Goal: Task Accomplishment & Management: Manage account settings

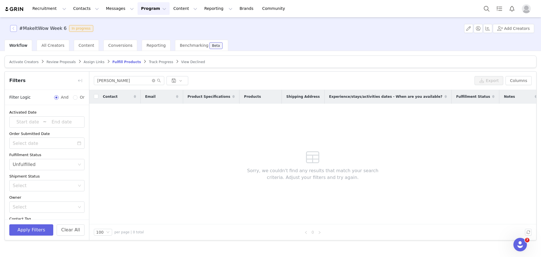
click at [12, 27] on button "button" at bounding box center [13, 28] width 7 height 7
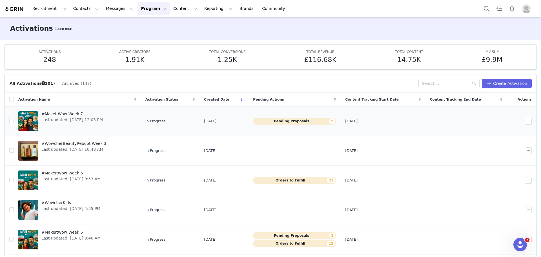
click at [83, 112] on span "#MakeItWow Week 7" at bounding box center [71, 114] width 61 height 6
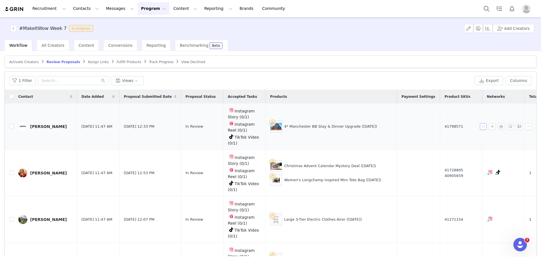
click at [480, 126] on button "button" at bounding box center [483, 126] width 7 height 7
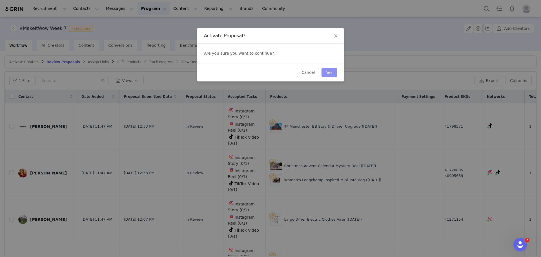
click at [333, 72] on button "Yes" at bounding box center [328, 72] width 15 height 9
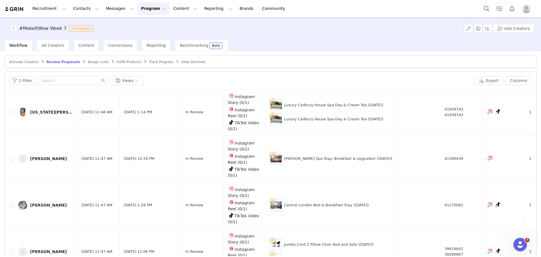
scroll to position [156, 0]
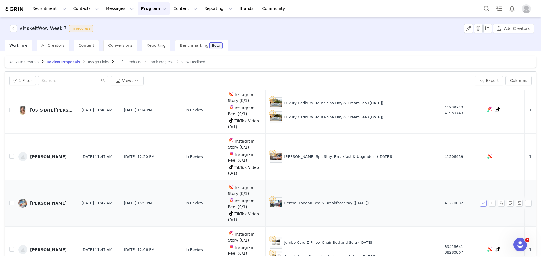
click at [480, 201] on button "button" at bounding box center [483, 203] width 7 height 7
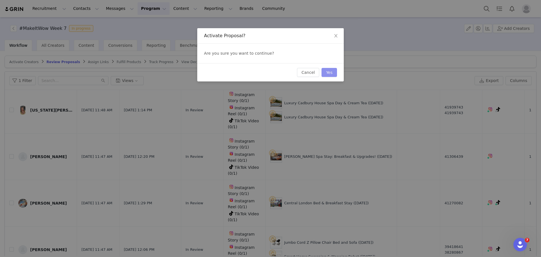
click at [326, 70] on button "Yes" at bounding box center [328, 72] width 15 height 9
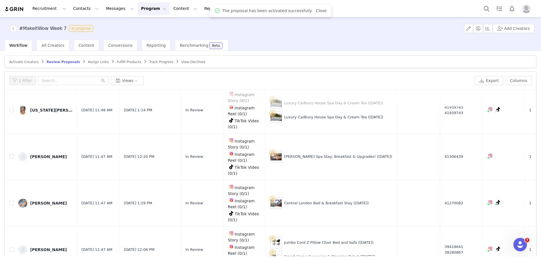
scroll to position [0, 0]
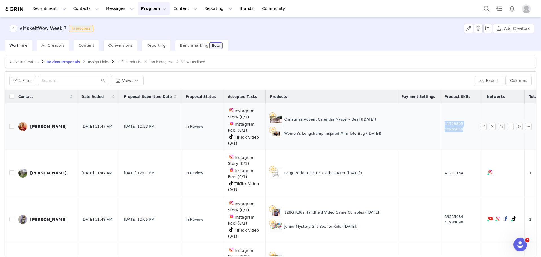
drag, startPoint x: 427, startPoint y: 128, endPoint x: 409, endPoint y: 129, distance: 18.0
click at [440, 129] on td "41728805 40905659" at bounding box center [461, 126] width 42 height 46
click at [440, 131] on td "41728805 40905659" at bounding box center [461, 126] width 42 height 46
drag, startPoint x: 433, startPoint y: 131, endPoint x: 411, endPoint y: 129, distance: 22.4
click at [440, 129] on td "41728805 40905659" at bounding box center [461, 126] width 42 height 46
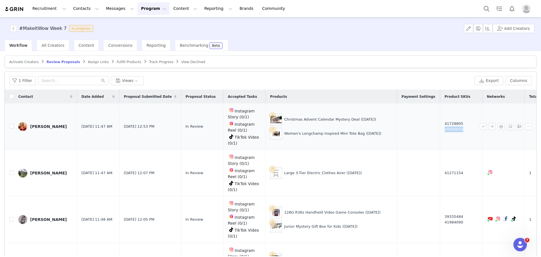
copy span "40905659"
drag, startPoint x: 426, startPoint y: 120, endPoint x: 426, endPoint y: 123, distance: 3.4
click at [440, 123] on td "41728805 40905659" at bounding box center [461, 126] width 42 height 46
copy span "41728805"
click at [480, 126] on button "button" at bounding box center [483, 126] width 7 height 7
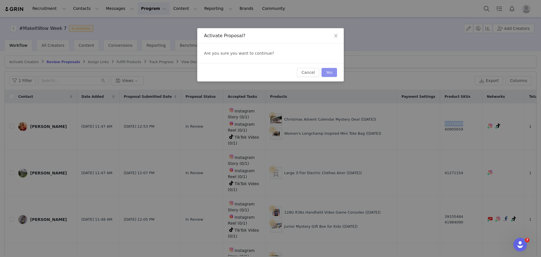
click at [330, 74] on button "Yes" at bounding box center [328, 72] width 15 height 9
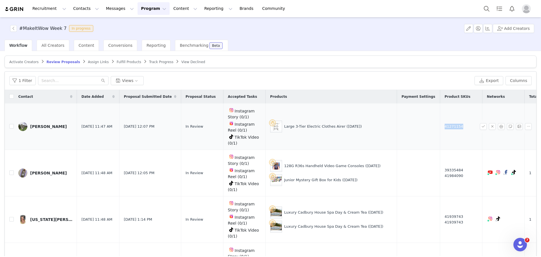
drag, startPoint x: 431, startPoint y: 126, endPoint x: 411, endPoint y: 127, distance: 20.0
click at [440, 127] on td "41271154" at bounding box center [461, 126] width 42 height 46
copy span "41271154"
click at [480, 126] on button "button" at bounding box center [483, 126] width 7 height 7
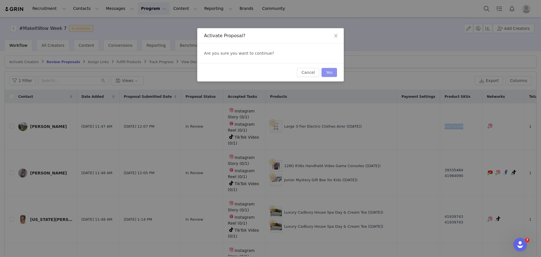
click at [330, 70] on button "Yes" at bounding box center [328, 72] width 15 height 9
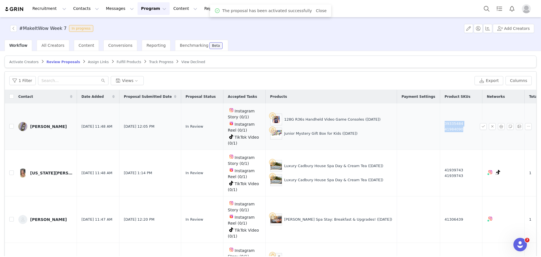
drag, startPoint x: 429, startPoint y: 124, endPoint x: 409, endPoint y: 124, distance: 20.6
click at [440, 124] on td "39335484 41984090" at bounding box center [461, 126] width 42 height 46
drag, startPoint x: 428, startPoint y: 123, endPoint x: 411, endPoint y: 121, distance: 17.6
click at [440, 121] on td "39335484 41984090" at bounding box center [461, 126] width 42 height 46
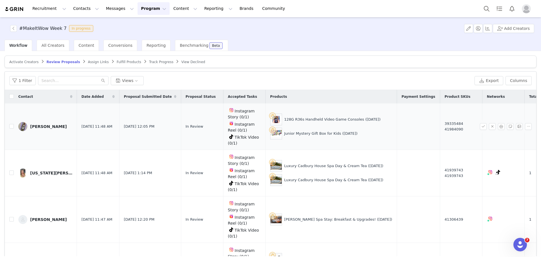
click at [445, 121] on span "39335484 41984090" at bounding box center [454, 126] width 19 height 11
drag, startPoint x: 411, startPoint y: 121, endPoint x: 424, endPoint y: 121, distance: 13.2
click at [445, 121] on span "39335484 41984090" at bounding box center [454, 126] width 19 height 11
copy span "39335484"
drag, startPoint x: 432, startPoint y: 129, endPoint x: 411, endPoint y: 128, distance: 22.0
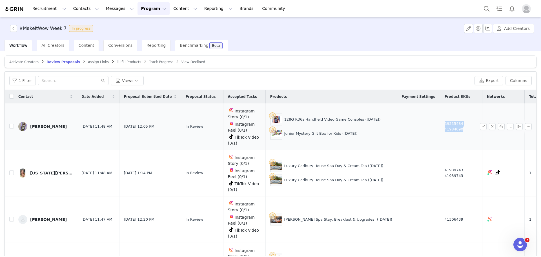
click at [440, 128] on td "39335484 41984090" at bounding box center [461, 126] width 42 height 46
click at [440, 139] on td "39335484 41984090" at bounding box center [461, 126] width 42 height 46
drag, startPoint x: 429, startPoint y: 129, endPoint x: 411, endPoint y: 129, distance: 18.0
click at [440, 129] on td "39335484 41984090" at bounding box center [461, 126] width 42 height 46
click at [445, 129] on span "39335484 41984090" at bounding box center [454, 126] width 19 height 11
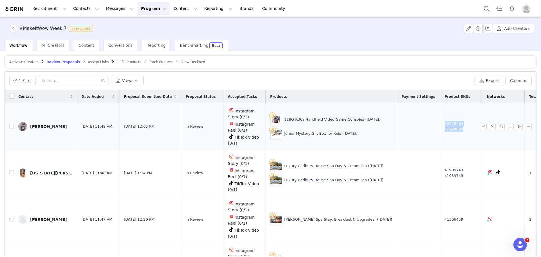
drag, startPoint x: 411, startPoint y: 129, endPoint x: 428, endPoint y: 130, distance: 17.2
click at [440, 130] on td "39335484 41984090" at bounding box center [461, 126] width 42 height 46
drag, startPoint x: 428, startPoint y: 130, endPoint x: 411, endPoint y: 130, distance: 16.9
click at [440, 130] on td "39335484 41984090" at bounding box center [461, 126] width 42 height 46
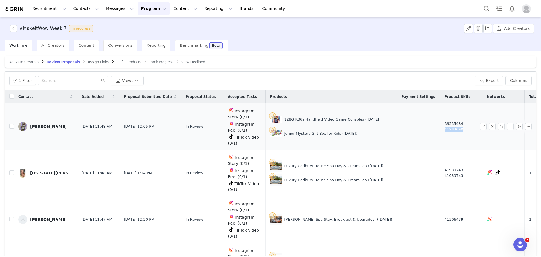
copy span "41984090"
click at [480, 126] on button "button" at bounding box center [483, 126] width 7 height 7
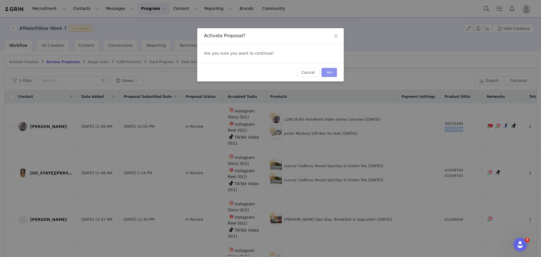
click at [332, 72] on button "Yes" at bounding box center [328, 72] width 15 height 9
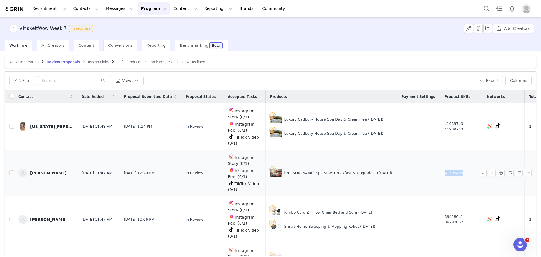
drag, startPoint x: 430, startPoint y: 170, endPoint x: 405, endPoint y: 173, distance: 25.1
click at [405, 173] on tr "Lucy Palmer Oct 1, 2025 11:47 AM Oct 1, 2025 12:20 PM In Review Instagram Story…" at bounding box center [286, 173] width 562 height 46
copy span "41306439"
click at [480, 170] on button "button" at bounding box center [483, 173] width 7 height 7
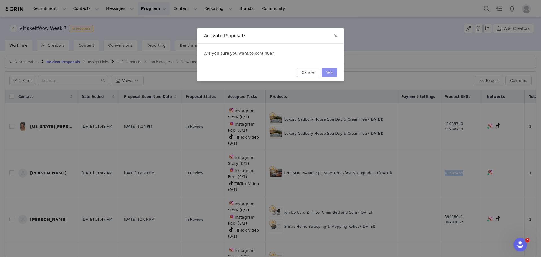
click at [329, 69] on button "Yes" at bounding box center [328, 72] width 15 height 9
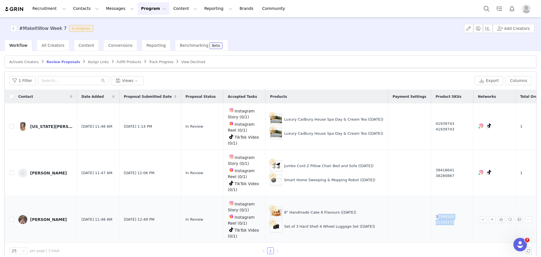
drag, startPoint x: 430, startPoint y: 215, endPoint x: 411, endPoint y: 214, distance: 19.5
click at [431, 214] on td "37996565 41100275" at bounding box center [452, 219] width 42 height 46
click at [436, 214] on span "37996565 41100275" at bounding box center [445, 219] width 19 height 11
drag, startPoint x: 427, startPoint y: 213, endPoint x: 409, endPoint y: 214, distance: 17.5
click at [431, 214] on td "37996565 41100275" at bounding box center [452, 219] width 42 height 46
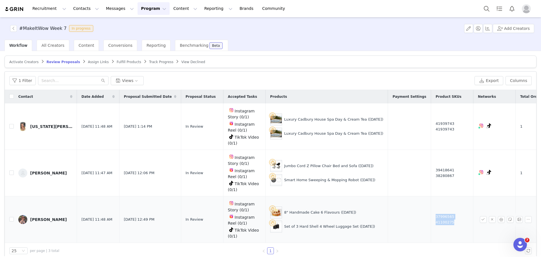
click at [436, 214] on span "37996565 41100275" at bounding box center [445, 219] width 19 height 11
drag, startPoint x: 410, startPoint y: 220, endPoint x: 425, endPoint y: 220, distance: 14.7
click at [431, 220] on td "37996565 41100275" at bounding box center [452, 219] width 42 height 46
drag, startPoint x: 425, startPoint y: 220, endPoint x: 407, endPoint y: 221, distance: 17.2
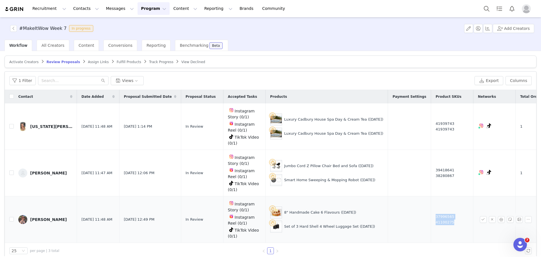
click at [431, 221] on td "37996565 41100275" at bounding box center [452, 219] width 42 height 46
click at [431, 217] on td "37996565 41100275" at bounding box center [452, 219] width 42 height 46
drag, startPoint x: 408, startPoint y: 214, endPoint x: 424, endPoint y: 213, distance: 16.7
click at [431, 213] on td "37996565 41100275" at bounding box center [452, 219] width 42 height 46
copy span "37996565"
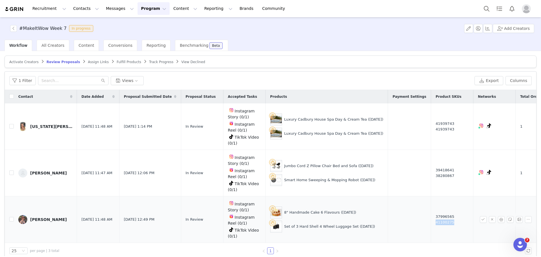
drag, startPoint x: 427, startPoint y: 224, endPoint x: 409, endPoint y: 221, distance: 18.6
click at [431, 221] on td "37996565 41100275" at bounding box center [452, 219] width 42 height 46
copy span "41100275"
drag, startPoint x: 272, startPoint y: 225, endPoint x: 339, endPoint y: 226, distance: 66.8
click at [339, 226] on div "Set of 3 Hard Shell 4 Wheel Luggage Set (1 Oct)" at bounding box center [326, 227] width 113 height 12
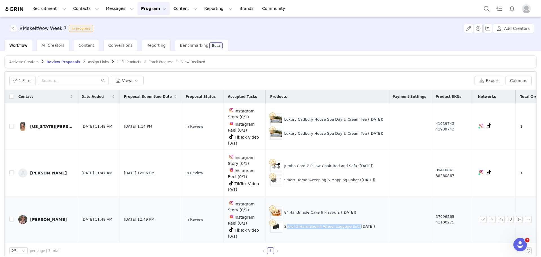
copy div "Set of 3 Hard Shell 4 Wheel Luggage Set"
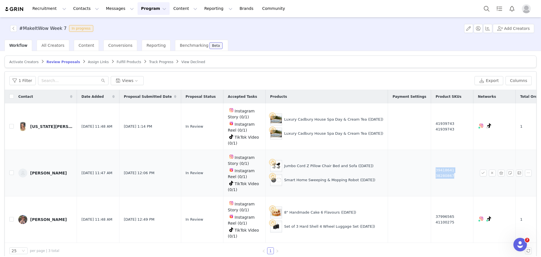
drag, startPoint x: 425, startPoint y: 175, endPoint x: 408, endPoint y: 174, distance: 17.5
click at [431, 174] on td "39418641 38280867" at bounding box center [452, 173] width 42 height 46
click at [434, 182] on td "39418641 38280867" at bounding box center [452, 173] width 42 height 46
drag, startPoint x: 429, startPoint y: 175, endPoint x: 409, endPoint y: 175, distance: 20.6
click at [431, 175] on td "39418641 38280867" at bounding box center [452, 173] width 42 height 46
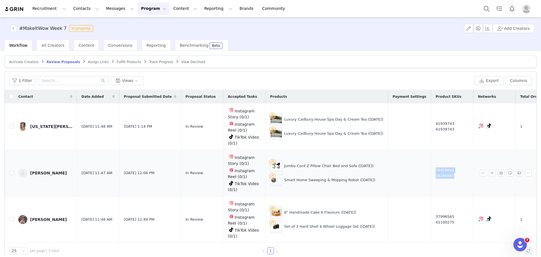
drag, startPoint x: 409, startPoint y: 175, endPoint x: 432, endPoint y: 175, distance: 23.7
click at [432, 175] on td "39418641 38280867" at bounding box center [452, 173] width 42 height 46
drag, startPoint x: 429, startPoint y: 175, endPoint x: 409, endPoint y: 175, distance: 20.6
click at [431, 175] on td "39418641 38280867" at bounding box center [452, 173] width 42 height 46
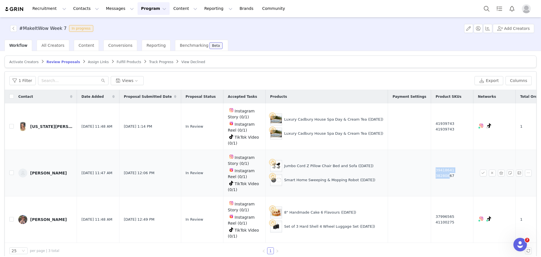
drag, startPoint x: 409, startPoint y: 175, endPoint x: 420, endPoint y: 175, distance: 11.3
click at [436, 175] on span "39418641 38280867" at bounding box center [445, 172] width 19 height 11
drag, startPoint x: 425, startPoint y: 174, endPoint x: 409, endPoint y: 174, distance: 15.8
click at [431, 174] on td "39418641 38280867" at bounding box center [452, 173] width 42 height 46
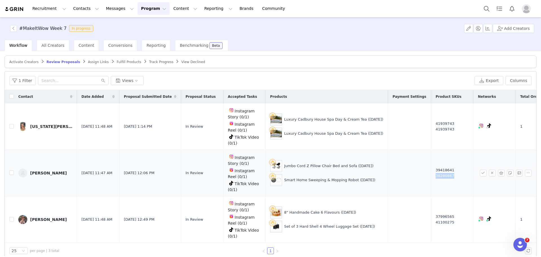
copy span "38280867"
click at [480, 171] on button "button" at bounding box center [483, 173] width 7 height 7
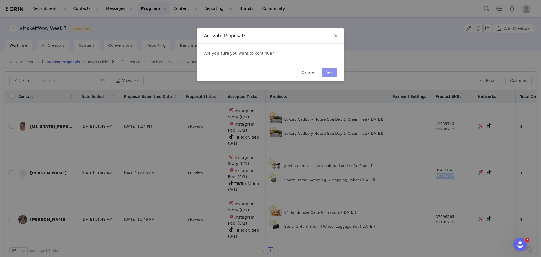
click at [327, 71] on button "Yes" at bounding box center [328, 72] width 15 height 9
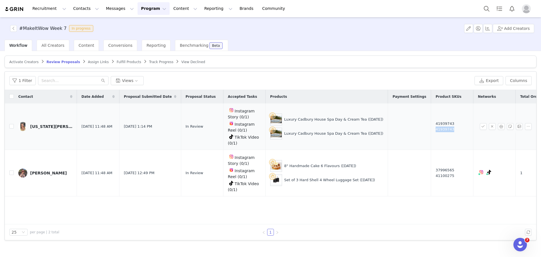
drag, startPoint x: 433, startPoint y: 123, endPoint x: 412, endPoint y: 122, distance: 21.2
click at [431, 122] on td "41939743 41939743" at bounding box center [452, 126] width 42 height 46
click at [494, 123] on button "button" at bounding box center [492, 126] width 7 height 7
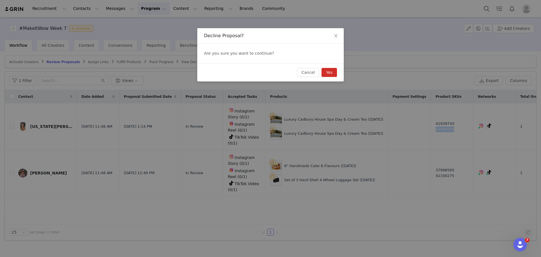
click at [335, 69] on button "Yes" at bounding box center [328, 72] width 15 height 9
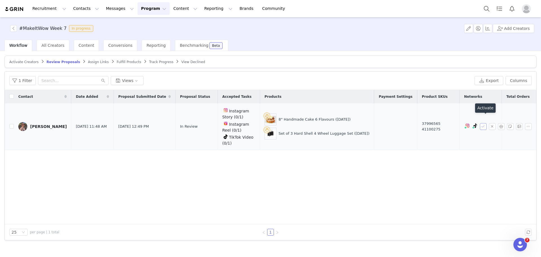
click at [481, 123] on button "button" at bounding box center [483, 126] width 7 height 7
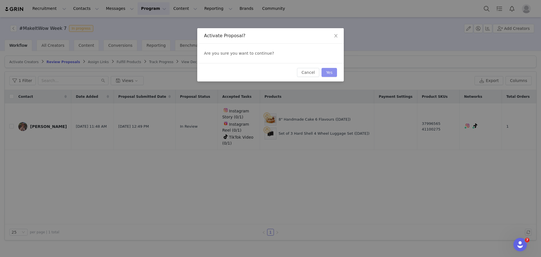
click at [330, 70] on button "Yes" at bounding box center [328, 72] width 15 height 9
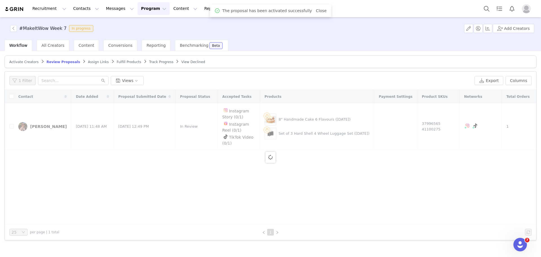
click at [117, 61] on span "Fulfill Products" at bounding box center [129, 62] width 25 height 4
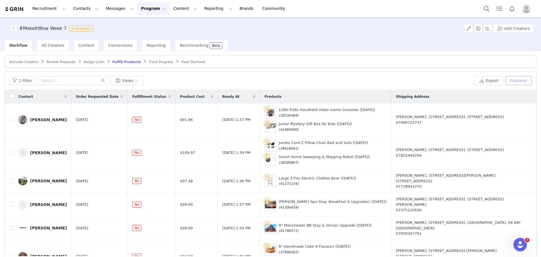
click at [509, 77] on button "Columns" at bounding box center [518, 80] width 26 height 9
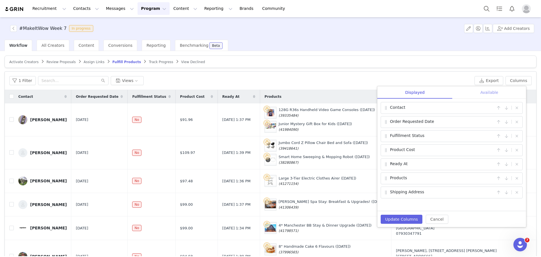
click at [485, 91] on div "Available" at bounding box center [489, 92] width 74 height 13
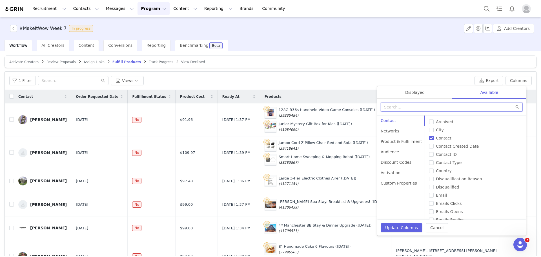
click at [449, 106] on input "text" at bounding box center [452, 107] width 142 height 9
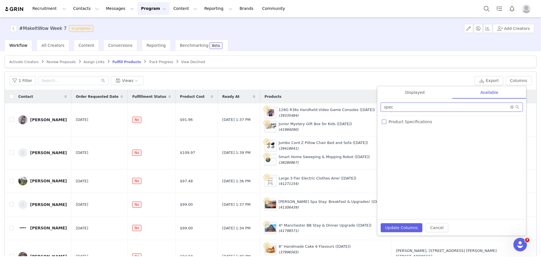
type input "spec"
click at [385, 122] on input "Product Specifications" at bounding box center [384, 121] width 5 height 5
checkbox input "true"
click at [421, 89] on div "Displayed" at bounding box center [414, 92] width 75 height 13
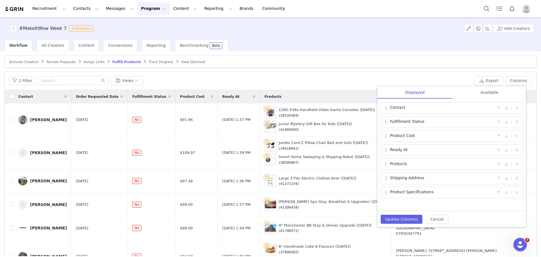
click at [514, 150] on button "button" at bounding box center [516, 150] width 7 height 7
click at [518, 136] on button "button" at bounding box center [516, 136] width 7 height 7
click at [499, 163] on button "button" at bounding box center [498, 164] width 7 height 7
click at [507, 152] on button "button" at bounding box center [506, 150] width 7 height 7
click at [413, 215] on button "Update Columns" at bounding box center [402, 219] width 42 height 9
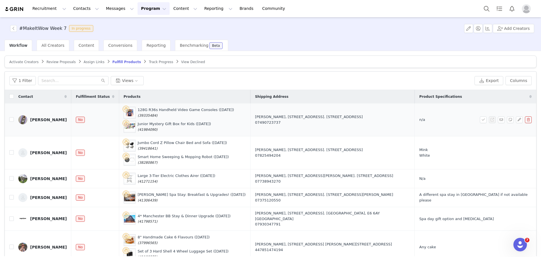
drag, startPoint x: 162, startPoint y: 113, endPoint x: 141, endPoint y: 117, distance: 21.4
click at [141, 117] on div "128G R36s Handheld Video Game Consoles (1 Oct) (39335484)" at bounding box center [186, 112] width 96 height 11
click at [507, 121] on button "button" at bounding box center [510, 119] width 7 height 7
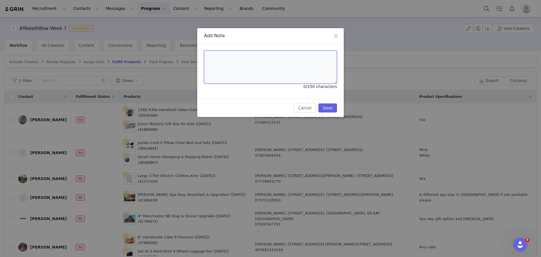
click at [307, 83] on textarea at bounding box center [270, 66] width 133 height 33
paste textarea "Wowcher Code:DMA8SW-JFK5FT Order Number:50342312"
type textarea "Wowcher Code:DMA8SW-JFK5FT Order Number:50342312"
click at [323, 105] on button "Save" at bounding box center [327, 107] width 19 height 9
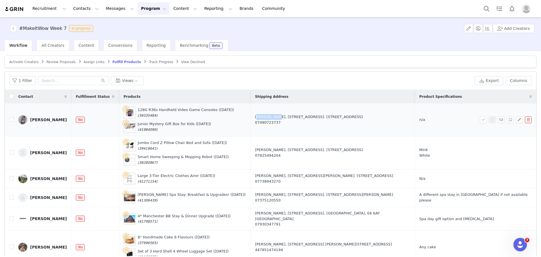
drag, startPoint x: 242, startPoint y: 117, endPoint x: 262, endPoint y: 118, distance: 19.5
click at [262, 118] on td "Amy Wright, 2 ROSMEAD STREET. Kingston upon Hull, HU9 2TG United Kingdom 074907…" at bounding box center [332, 119] width 164 height 33
drag, startPoint x: 270, startPoint y: 126, endPoint x: 241, endPoint y: 124, distance: 29.1
click at [250, 124] on td "Amy Wright, 2 ROSMEAD STREET. Kingston upon Hull, HU9 2TG United Kingdom 074907…" at bounding box center [332, 119] width 164 height 33
click at [516, 78] on button "Columns" at bounding box center [518, 80] width 26 height 9
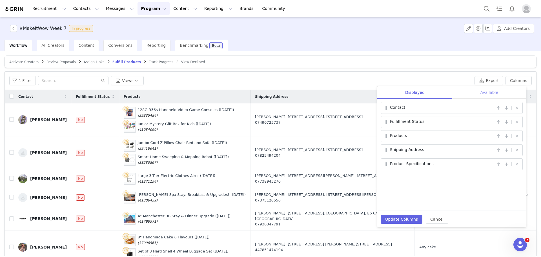
click at [497, 94] on div "Available" at bounding box center [489, 92] width 74 height 13
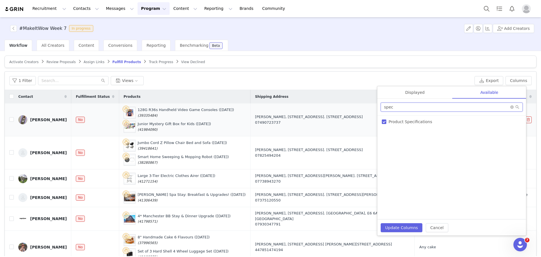
drag, startPoint x: 409, startPoint y: 109, endPoint x: 342, endPoint y: 109, distance: 66.8
click at [342, 109] on div "1 Filter Views Export Columns Displayed Available Contact | Fulfillment Status …" at bounding box center [270, 175] width 531 height 207
type input "email"
click at [385, 120] on input "Email" at bounding box center [384, 121] width 5 height 5
checkbox input "true"
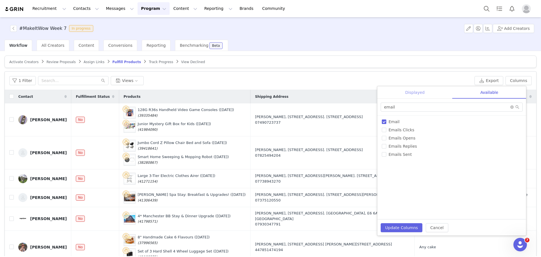
click at [417, 90] on div "Displayed" at bounding box center [414, 92] width 75 height 13
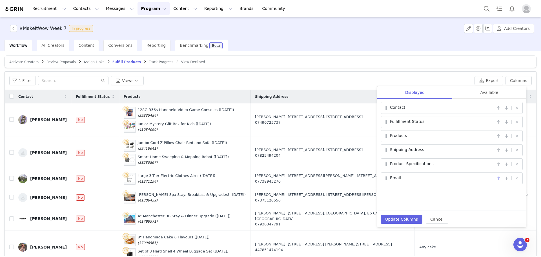
click at [499, 178] on button "button" at bounding box center [498, 178] width 7 height 7
click at [500, 165] on button "button" at bounding box center [498, 164] width 7 height 7
click at [497, 152] on button "button" at bounding box center [498, 150] width 7 height 7
click at [412, 222] on button "Update Columns" at bounding box center [402, 219] width 42 height 9
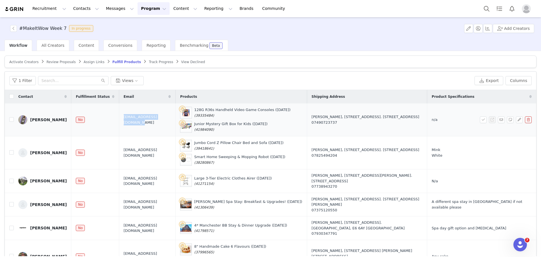
drag, startPoint x: 172, startPoint y: 119, endPoint x: 118, endPoint y: 121, distance: 53.9
click at [119, 121] on td "amyjaddewright@gmail.com" at bounding box center [147, 119] width 57 height 33
drag, startPoint x: 393, startPoint y: 114, endPoint x: 407, endPoint y: 115, distance: 14.2
click at [407, 115] on div "Amy Wright, 2 ROSMEAD STREET. Kingston upon Hull, HU9 2TG United Kingdom 074907…" at bounding box center [367, 119] width 111 height 11
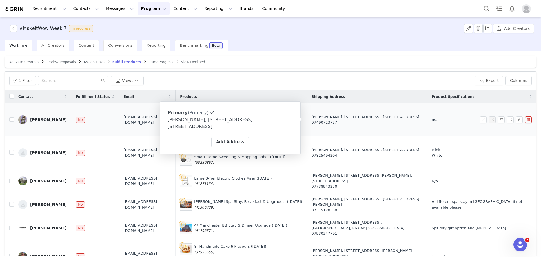
click at [312, 117] on div "Amy Wright, 2 ROSMEAD STREET. Kingston upon Hull, HU9 2TG United Kingdom 074907…" at bounding box center [367, 119] width 111 height 11
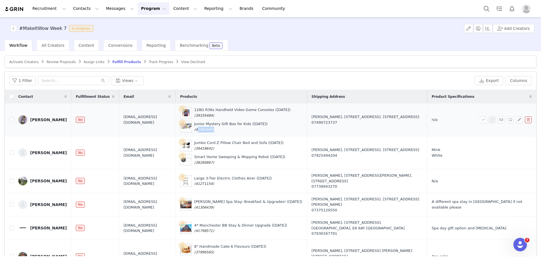
drag, startPoint x: 223, startPoint y: 129, endPoint x: 208, endPoint y: 129, distance: 14.7
click at [208, 129] on span "(41984090)" at bounding box center [204, 130] width 20 height 4
click at [507, 121] on button "button" at bounding box center [510, 119] width 7 height 7
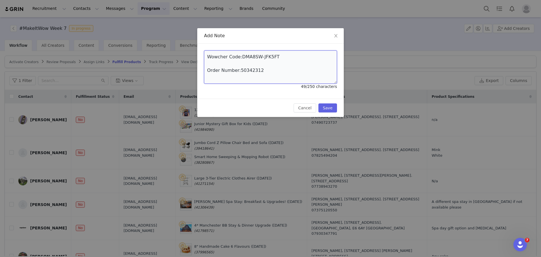
click at [285, 78] on textarea "Wowcher Code:DMA8SW-JFK5FT Order Number:50342312" at bounding box center [270, 66] width 133 height 33
click at [263, 76] on textarea "Wowcher Code:DMA8SW-JFK5FT Order Number:50342312" at bounding box center [270, 66] width 133 height 33
paste textarea "Wowcher Code:WSGV9K-Y8JJ88 Order Number:50342330"
click at [262, 62] on textarea "Wowcher Code:DMA8SW-JFK5FT Order Number:50342312 Wowcher Code:WSGV9K-Y8JJ88 Ord…" at bounding box center [270, 66] width 133 height 33
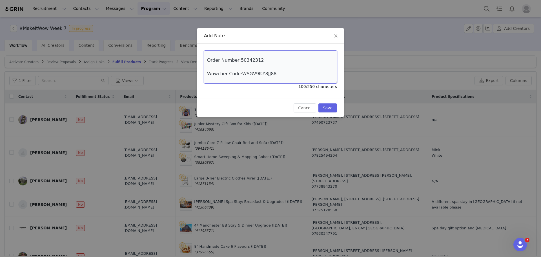
scroll to position [17, 0]
type textarea "Wowcher Code:DMA8SW-JFK5FT Order Number:50342312 Wowcher Code:WSGV9K-Y8JJ88 Ord…"
click at [327, 105] on button "Save" at bounding box center [327, 107] width 19 height 9
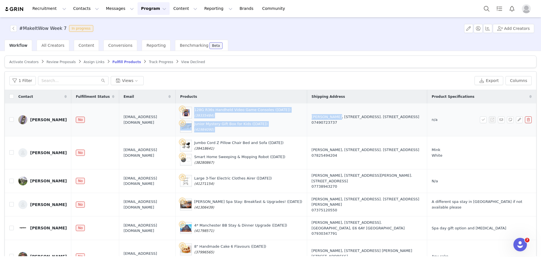
drag, startPoint x: 299, startPoint y: 112, endPoint x: 325, endPoint y: 115, distance: 27.0
click at [325, 115] on tr "Amy Wright No amyjaddewright@gmail.com 128G R36s Handheld Video Game Consoles (…" at bounding box center [270, 119] width 531 height 33
click at [325, 115] on div "Amy Wright, 2 ROSMEAD STREET. Kingston upon Hull, HU9 2TG United Kingdom 074907…" at bounding box center [367, 119] width 111 height 11
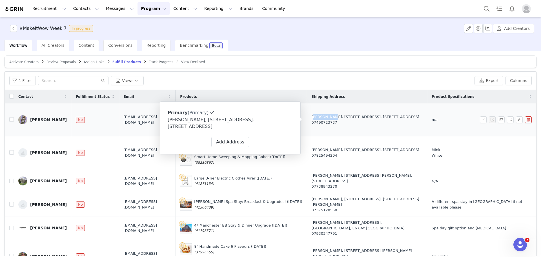
drag, startPoint x: 303, startPoint y: 114, endPoint x: 323, endPoint y: 115, distance: 19.8
click at [323, 115] on td "Amy Wright, 2 ROSMEAD STREET. Kingston upon Hull, HU9 2TG United Kingdom 074907…" at bounding box center [367, 119] width 120 height 33
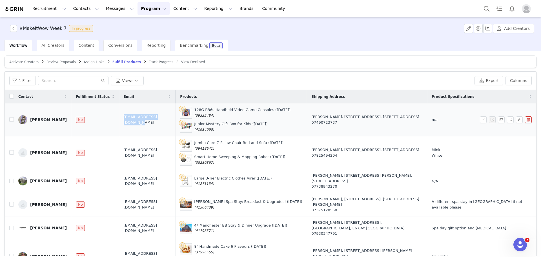
drag, startPoint x: 175, startPoint y: 119, endPoint x: 119, endPoint y: 121, distance: 55.2
click at [119, 121] on td "amyjaddewright@gmail.com" at bounding box center [147, 119] width 57 height 33
click at [480, 121] on button "button" at bounding box center [483, 119] width 7 height 7
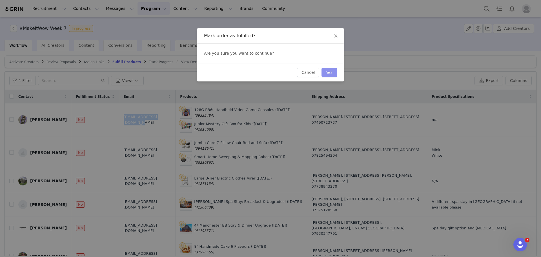
click at [330, 70] on button "Yes" at bounding box center [328, 72] width 15 height 9
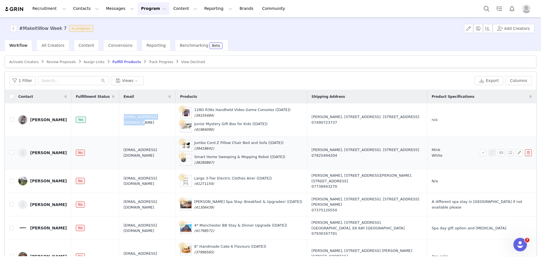
drag, startPoint x: 224, startPoint y: 149, endPoint x: 208, endPoint y: 149, distance: 15.5
click at [208, 149] on span "(39418641)" at bounding box center [204, 149] width 20 height 4
click at [507, 152] on button "button" at bounding box center [510, 152] width 7 height 7
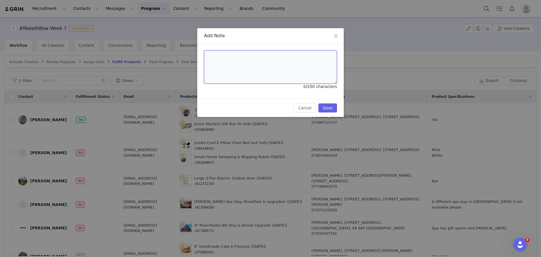
click at [275, 70] on textarea at bounding box center [270, 66] width 133 height 33
paste textarea "Wowcher Code:P4PMET-NKMK9H Order Number:50342350"
click at [332, 108] on button "Save" at bounding box center [327, 107] width 19 height 9
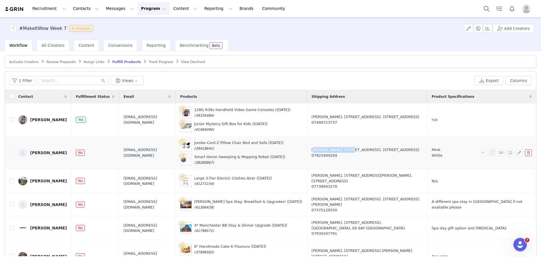
drag, startPoint x: 302, startPoint y: 148, endPoint x: 339, endPoint y: 148, distance: 36.4
click at [339, 148] on td "Agnieszka Pawlowska, 313 Lonsdale Avenue. Doncaster, England DN2 6HW United Kin…" at bounding box center [367, 152] width 120 height 33
drag, startPoint x: 334, startPoint y: 161, endPoint x: 304, endPoint y: 161, distance: 30.2
click at [307, 161] on td "Agnieszka Pawlowska, 313 Lonsdale Avenue. Doncaster, England DN2 6HW United Kin…" at bounding box center [367, 152] width 120 height 33
drag, startPoint x: 172, startPoint y: 153, endPoint x: 118, endPoint y: 152, distance: 54.1
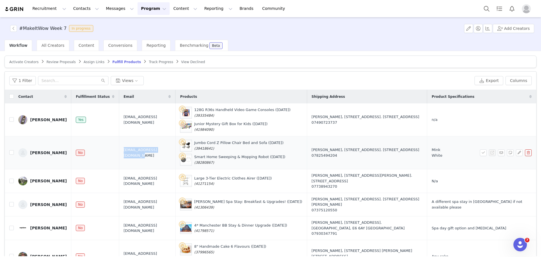
click at [119, 152] on td "chagnieszkax10@gmail.com" at bounding box center [147, 152] width 57 height 33
drag, startPoint x: 409, startPoint y: 148, endPoint x: 425, endPoint y: 150, distance: 15.9
click at [423, 150] on div "Agnieszka Pawlowska, 313 Lonsdale Avenue. Doncaster, England DN2 6HW United Kin…" at bounding box center [367, 152] width 111 height 11
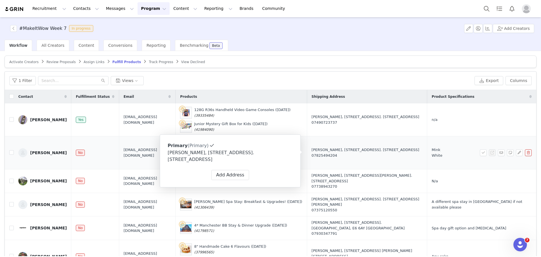
click at [347, 148] on div "Agnieszka Pawlowska, 313 Lonsdale Avenue. Doncaster, England DN2 6HW United Kin…" at bounding box center [367, 152] width 111 height 11
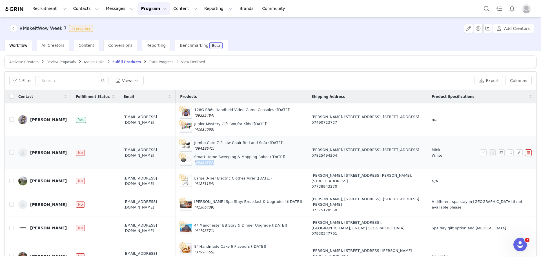
drag, startPoint x: 223, startPoint y: 162, endPoint x: 208, endPoint y: 164, distance: 15.8
click at [208, 164] on span "(38280867)" at bounding box center [204, 163] width 20 height 4
click at [507, 152] on button "button" at bounding box center [510, 152] width 7 height 7
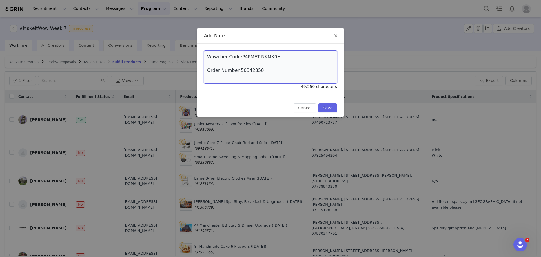
click at [283, 68] on textarea "Wowcher Code:P4PMET-NKMK9H Order Number:50342350" at bounding box center [270, 66] width 133 height 33
paste textarea "Wowcher Code:4F3VE5-MJCWJ4 Order Number:50342366"
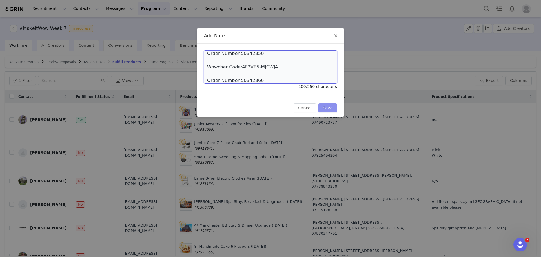
type textarea "Wowcher Code:P4PMET-NKMK9H Order Number:50342350 Wowcher Code:4F3VE5-MJCWJ4 Ord…"
click at [331, 109] on button "Save" at bounding box center [327, 107] width 19 height 9
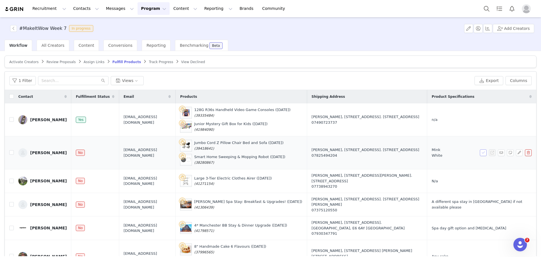
click at [480, 154] on button "button" at bounding box center [483, 152] width 7 height 7
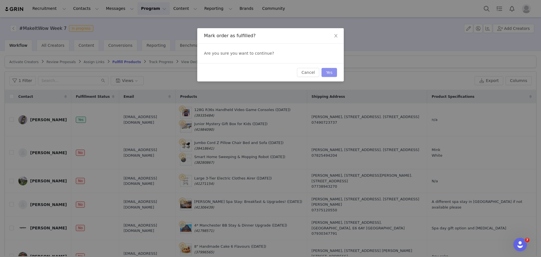
click at [331, 74] on button "Yes" at bounding box center [328, 72] width 15 height 9
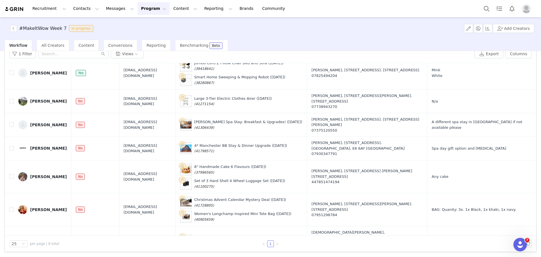
scroll to position [0, 0]
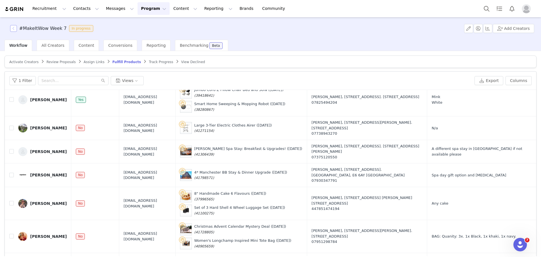
click at [14, 30] on button "button" at bounding box center [13, 28] width 7 height 7
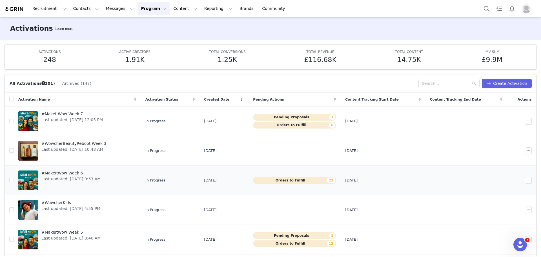
click at [136, 176] on link "#MakeItWow Week 6 Last updated: Sep 25, 2025 9:53 AM" at bounding box center [77, 180] width 118 height 23
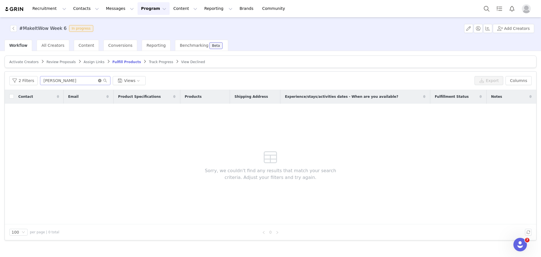
click at [98, 81] on icon "icon: close-circle" at bounding box center [99, 80] width 3 height 3
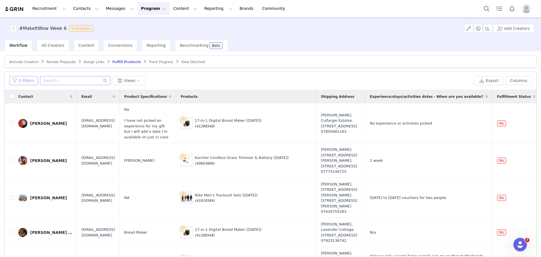
click at [16, 79] on button "2 Filters" at bounding box center [23, 80] width 28 height 9
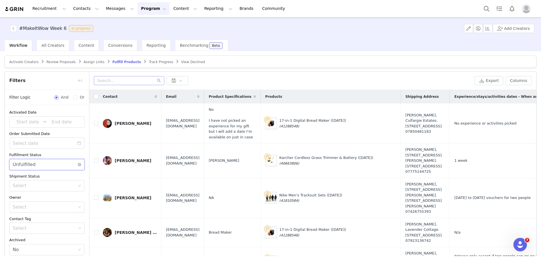
click at [39, 161] on div "Select Unfulfilled" at bounding box center [45, 164] width 65 height 11
click at [32, 174] on li "Fulfilled" at bounding box center [44, 176] width 70 height 9
click at [37, 243] on div "Advanced Filters + Add Field" at bounding box center [47, 248] width 84 height 18
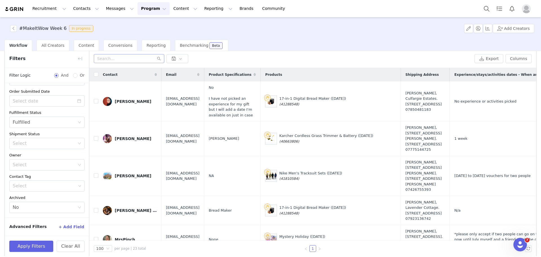
scroll to position [27, 0]
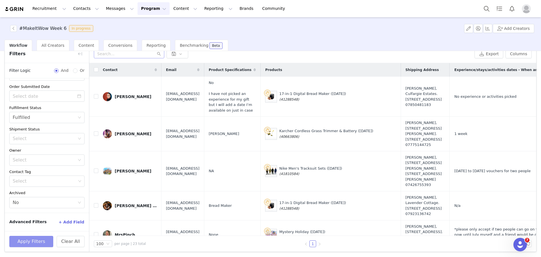
click at [37, 243] on button "Apply Filters" at bounding box center [31, 241] width 44 height 11
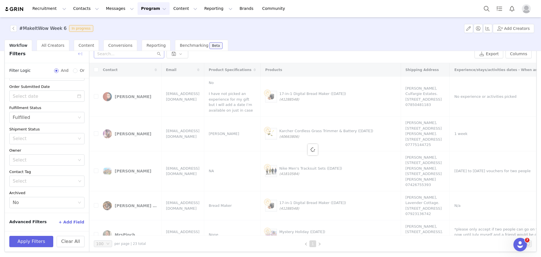
click at [80, 51] on button "button" at bounding box center [80, 53] width 9 height 9
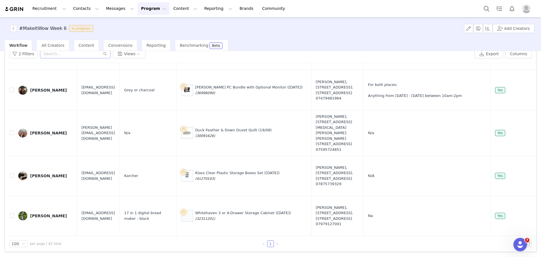
scroll to position [1841, 0]
click at [13, 31] on button "button" at bounding box center [13, 28] width 7 height 7
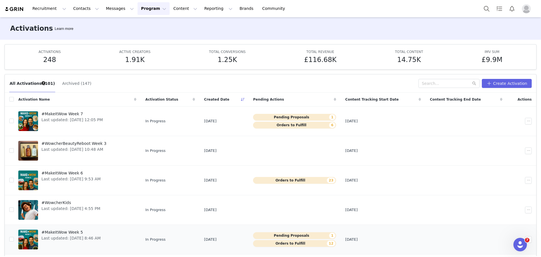
click at [74, 237] on span "Last updated: [DATE] 8:46 AM" at bounding box center [70, 238] width 59 height 6
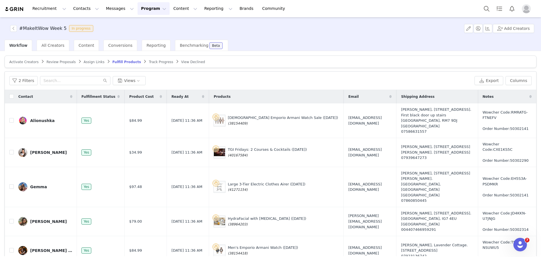
drag, startPoint x: 532, startPoint y: 117, endPoint x: 466, endPoint y: 160, distance: 78.7
click at [532, 117] on div "Activate Creators Review Proposals Assign Links Fulfill Products Track Progress…" at bounding box center [270, 153] width 541 height 205
drag, startPoint x: 229, startPoint y: 233, endPoint x: 292, endPoint y: 232, distance: 62.5
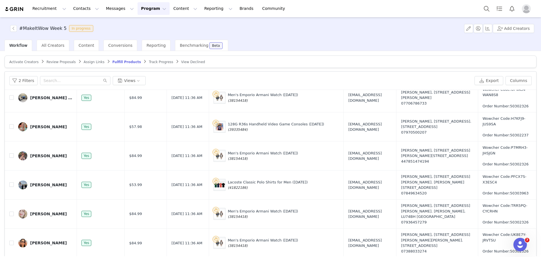
scroll to position [457, 0]
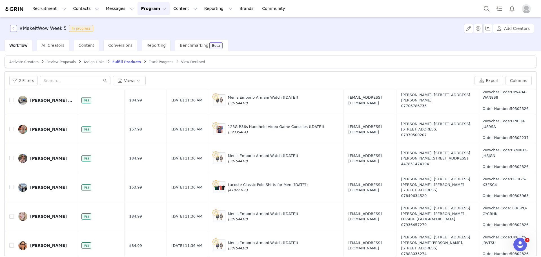
click at [15, 30] on button "button" at bounding box center [13, 28] width 7 height 7
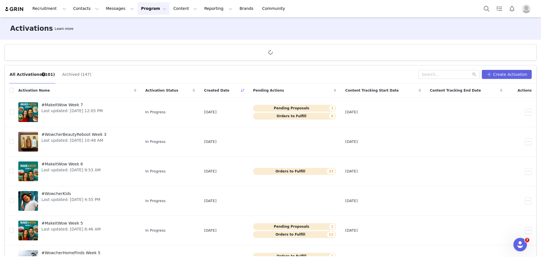
click at [401, 36] on div "Activations Learn more" at bounding box center [270, 28] width 541 height 23
